Goal: Task Accomplishment & Management: Manage account settings

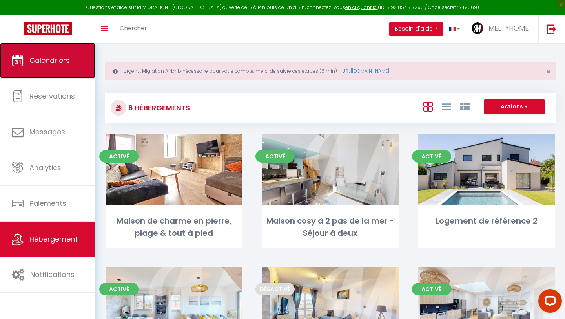
click at [60, 62] on span "Calendriers" at bounding box center [49, 60] width 40 height 10
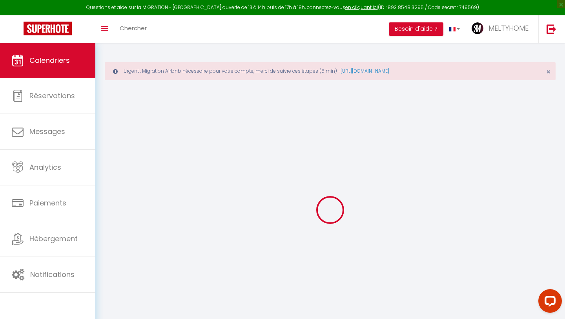
select select
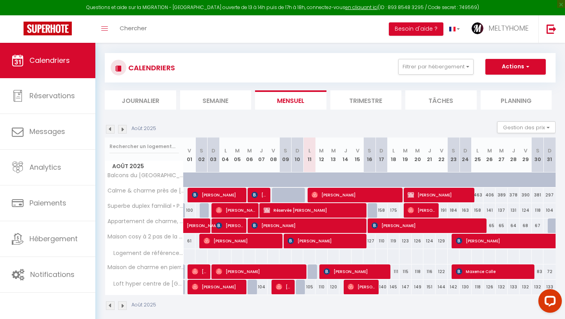
scroll to position [40, 0]
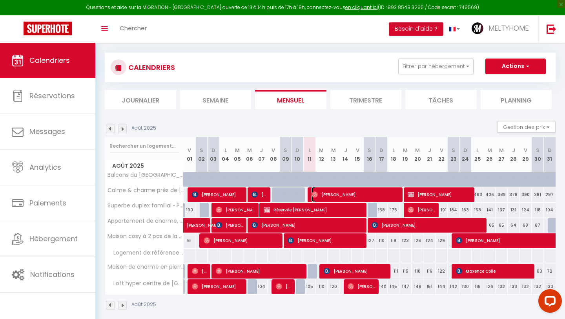
click at [329, 193] on span "[PERSON_NAME]" at bounding box center [356, 194] width 89 height 15
select select "OK"
select select "0"
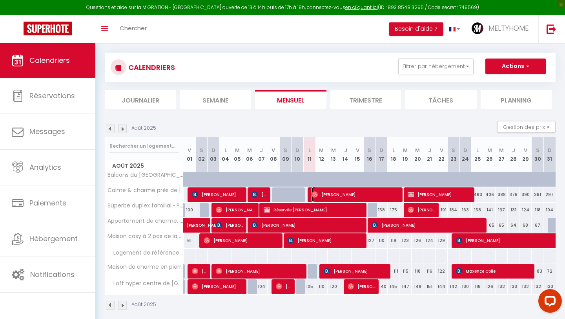
select select "1"
select select
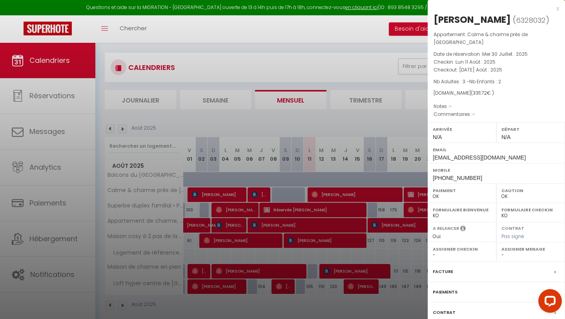
click at [558, 9] on div "x" at bounding box center [493, 8] width 131 height 9
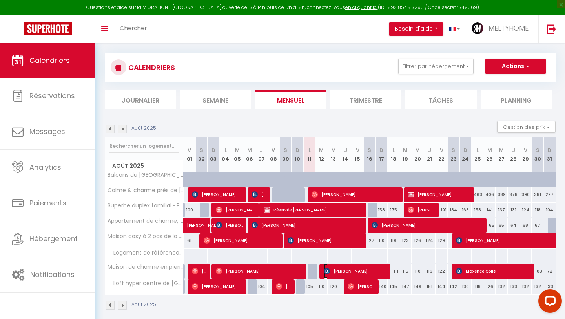
click at [340, 270] on span "[PERSON_NAME]" at bounding box center [356, 270] width 65 height 15
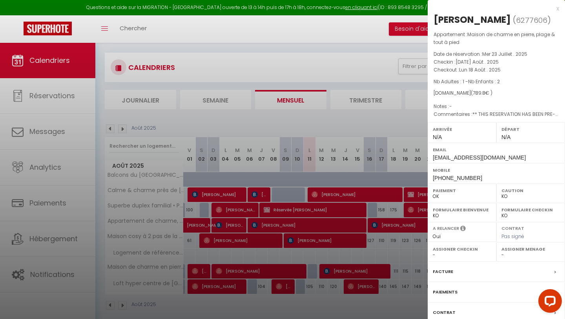
click at [559, 8] on div "x [PERSON_NAME] ( 6277606 ) Appartement : Maison de charme en pierre, plage & t…" at bounding box center [496, 187] width 137 height 374
click at [558, 9] on div "x" at bounding box center [493, 8] width 131 height 9
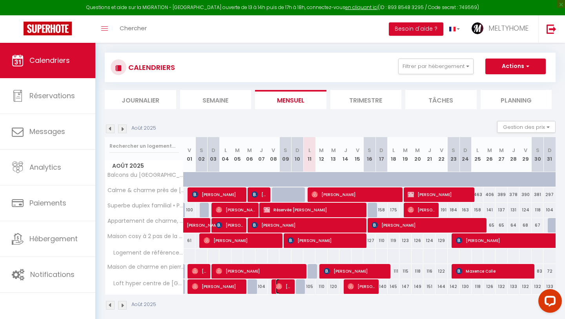
click at [284, 289] on span "[PERSON_NAME]" at bounding box center [284, 286] width 16 height 15
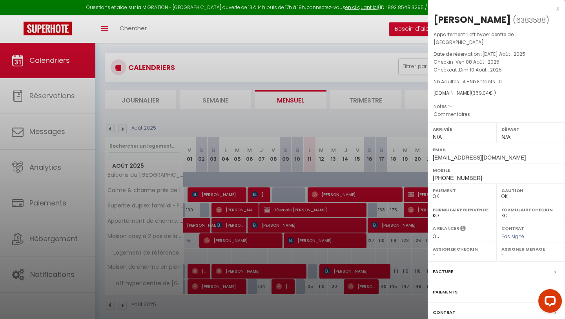
click at [558, 7] on div "x" at bounding box center [493, 8] width 131 height 9
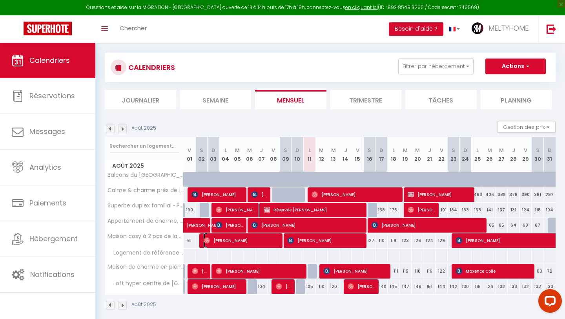
click at [257, 241] on span "[PERSON_NAME]" at bounding box center [242, 240] width 77 height 15
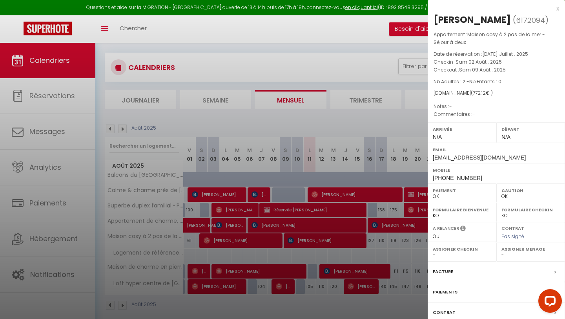
click at [558, 8] on div "x" at bounding box center [493, 8] width 131 height 9
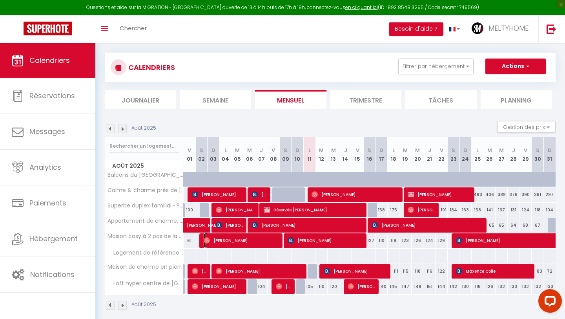
click at [252, 242] on span "[PERSON_NAME]" at bounding box center [242, 240] width 77 height 15
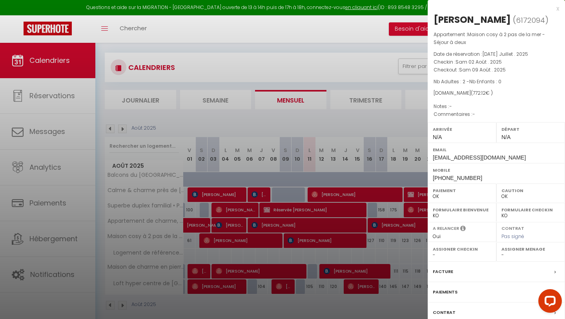
click at [560, 5] on div "x [PERSON_NAME] ( 6172094 ) Appartement : Maison cosy à 2 pas de la mer - Séjou…" at bounding box center [496, 187] width 137 height 374
click at [558, 9] on div "x" at bounding box center [493, 8] width 131 height 9
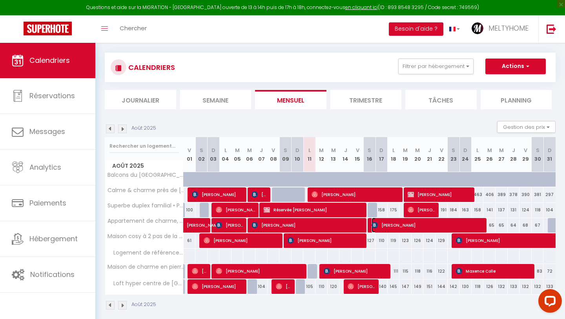
click at [399, 227] on span "[PERSON_NAME]" at bounding box center [428, 224] width 113 height 15
select select "KO"
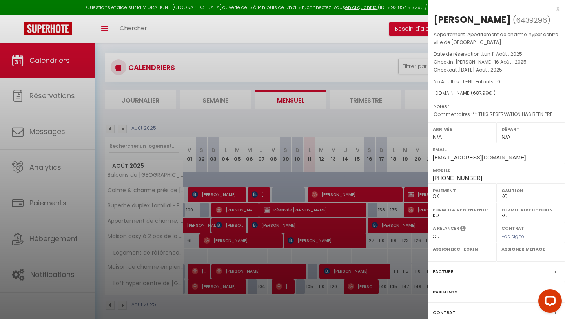
click at [557, 11] on div "x" at bounding box center [493, 8] width 131 height 9
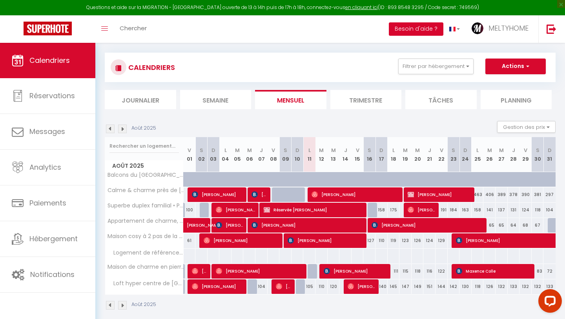
click at [429, 29] on button "Besoin d'aide ?" at bounding box center [416, 28] width 55 height 13
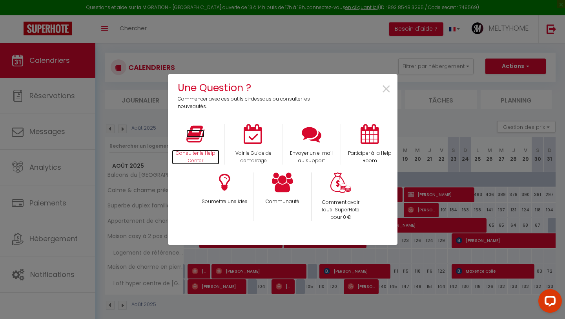
click at [203, 151] on p "Consulter le Help Center" at bounding box center [196, 157] width 48 height 15
click at [388, 93] on span "×" at bounding box center [386, 89] width 11 height 25
